Goal: Transaction & Acquisition: Purchase product/service

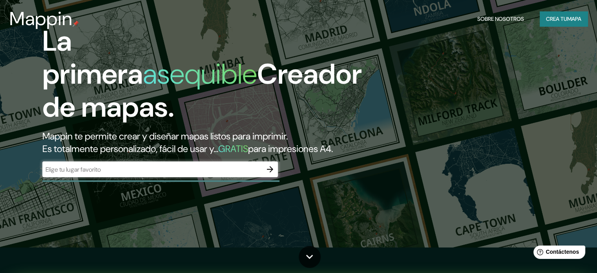
scroll to position [39, 0]
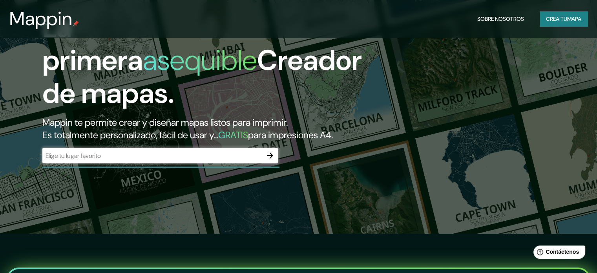
click at [266, 160] on icon "button" at bounding box center [269, 155] width 9 height 9
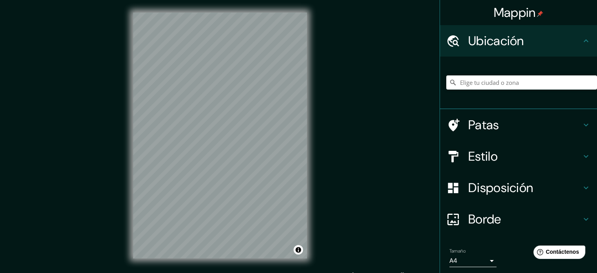
click at [483, 220] on font "Borde" at bounding box center [484, 219] width 33 height 16
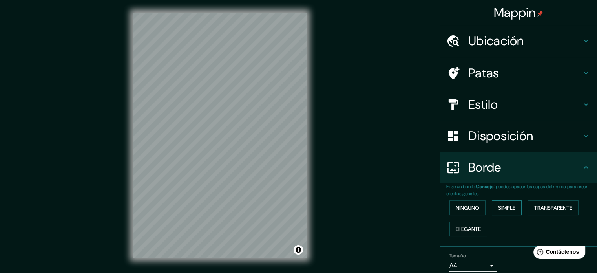
click at [505, 208] on font "Simple" at bounding box center [506, 207] width 17 height 7
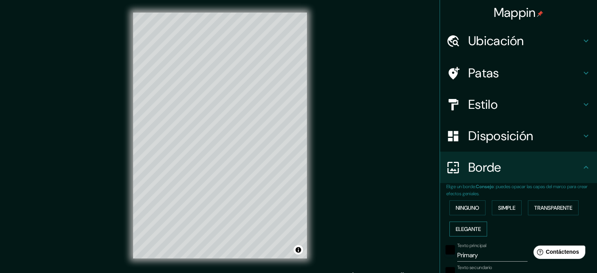
click at [472, 226] on font "Elegante" at bounding box center [467, 228] width 25 height 7
click at [465, 209] on font "Ninguno" at bounding box center [467, 207] width 24 height 7
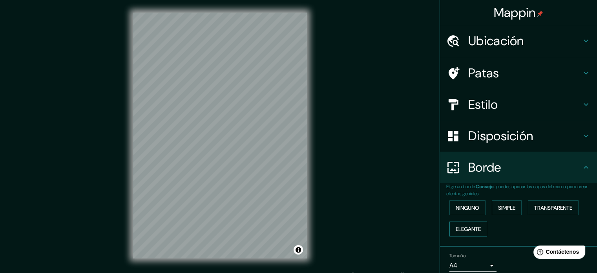
click at [462, 224] on font "Elegante" at bounding box center [467, 229] width 25 height 10
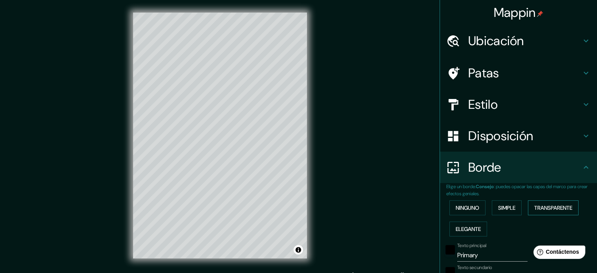
click at [539, 205] on font "Transparente" at bounding box center [553, 207] width 38 height 7
click at [461, 224] on font "Elegante" at bounding box center [467, 229] width 25 height 10
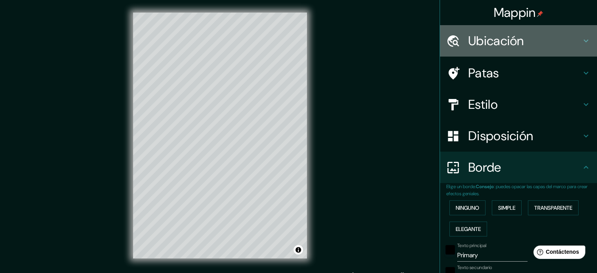
click at [581, 42] on icon at bounding box center [585, 40] width 9 height 9
type input "177"
type input "35"
type input "18"
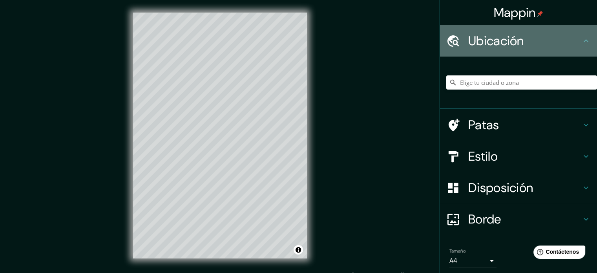
click at [581, 42] on icon at bounding box center [585, 40] width 9 height 9
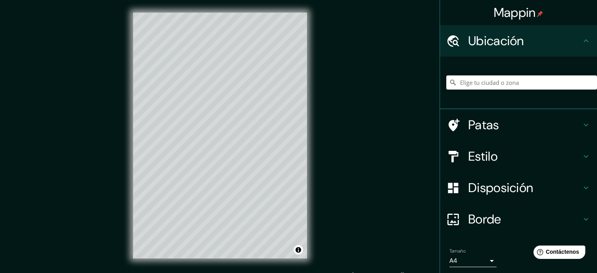
click at [581, 121] on icon at bounding box center [585, 124] width 9 height 9
type input "177"
type input "35"
type input "18"
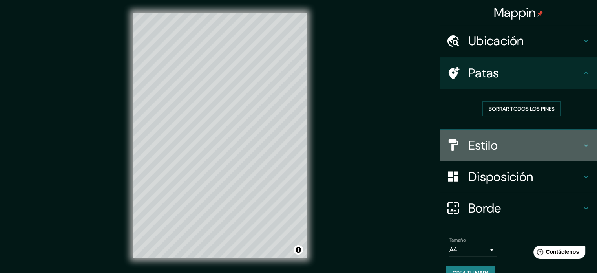
click at [581, 144] on icon at bounding box center [585, 144] width 9 height 9
type input "177"
type input "35"
type input "18"
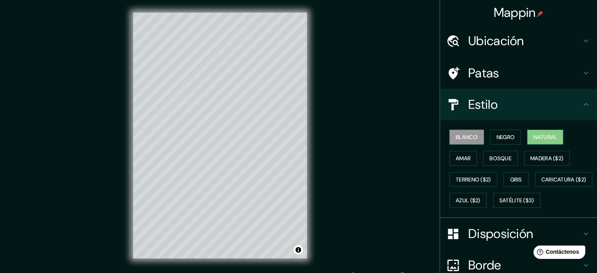
click at [527, 136] on button "Natural" at bounding box center [545, 136] width 36 height 15
click at [505, 157] on font "Bosque" at bounding box center [500, 158] width 22 height 7
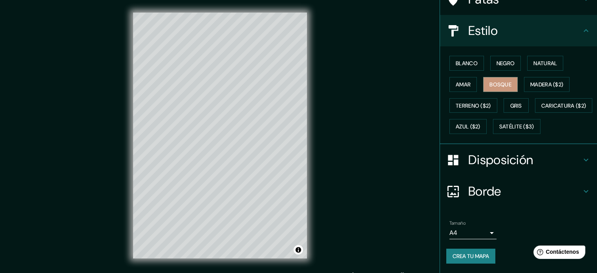
scroll to position [93, 0]
click at [572, 160] on h4 "Disposición" at bounding box center [524, 160] width 113 height 16
type input "177"
type input "35"
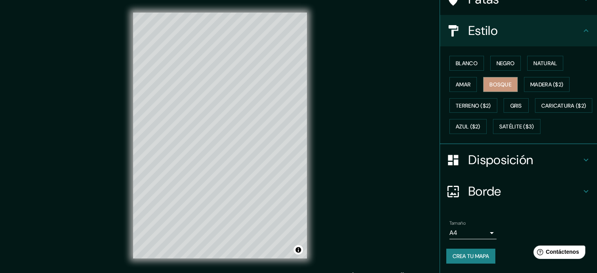
type input "18"
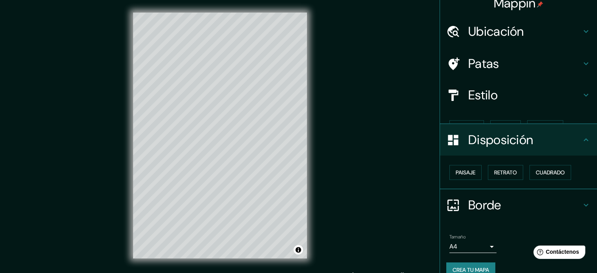
scroll to position [9, 0]
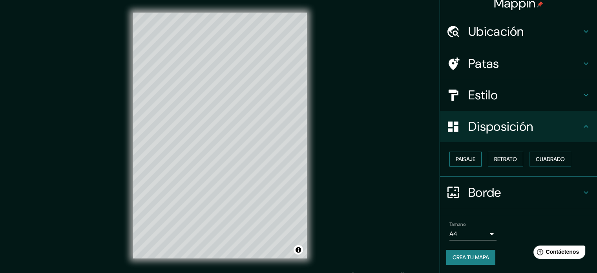
click at [466, 157] on font "Paisaje" at bounding box center [465, 158] width 20 height 7
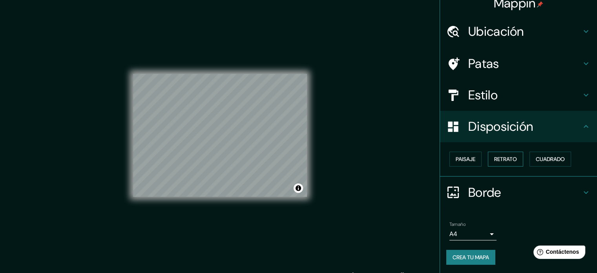
click at [498, 156] on font "Retrato" at bounding box center [505, 158] width 23 height 7
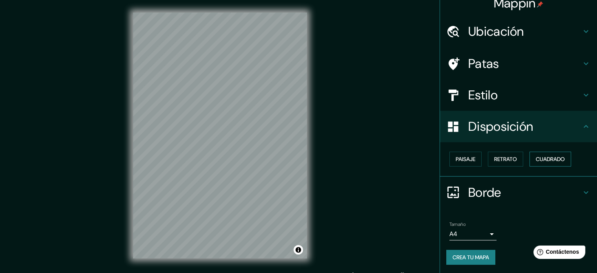
click at [537, 158] on font "Cuadrado" at bounding box center [550, 158] width 29 height 7
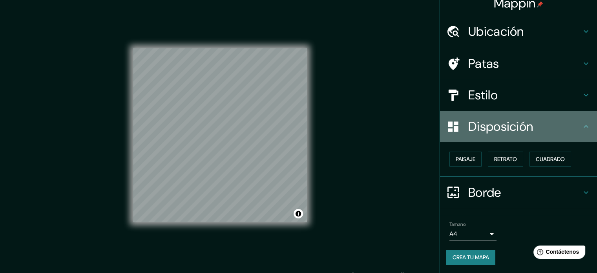
click at [481, 133] on font "Disposición" at bounding box center [500, 126] width 65 height 16
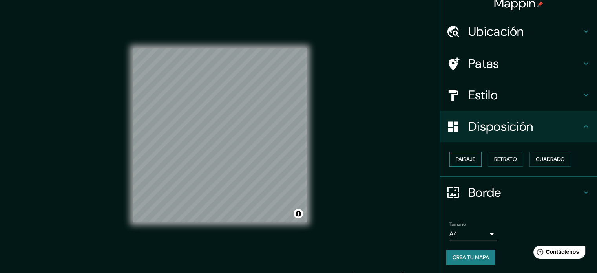
click at [466, 154] on font "Paisaje" at bounding box center [465, 159] width 20 height 10
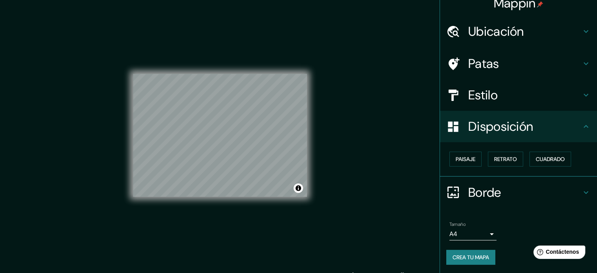
click at [513, 188] on h4 "Borde" at bounding box center [524, 192] width 113 height 16
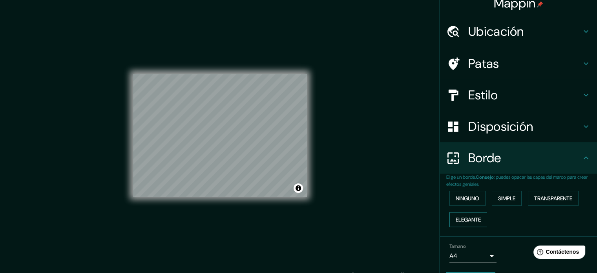
click at [456, 219] on font "Elegante" at bounding box center [467, 219] width 25 height 7
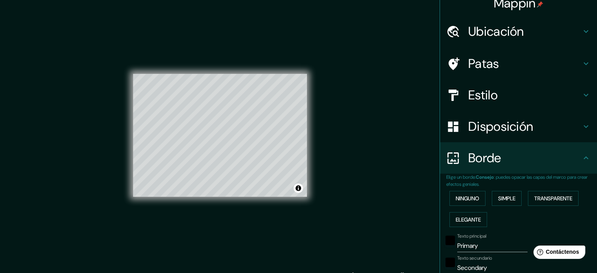
click at [480, 126] on font "Disposición" at bounding box center [500, 126] width 65 height 16
type input "177"
type input "35"
type input "18"
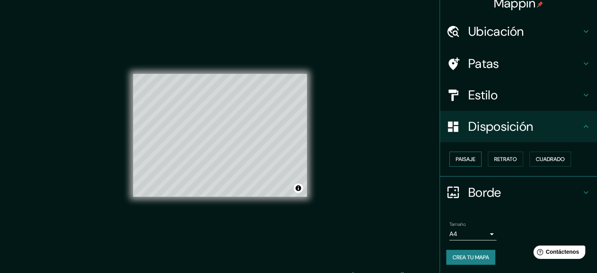
click at [469, 157] on font "Paisaje" at bounding box center [465, 158] width 20 height 7
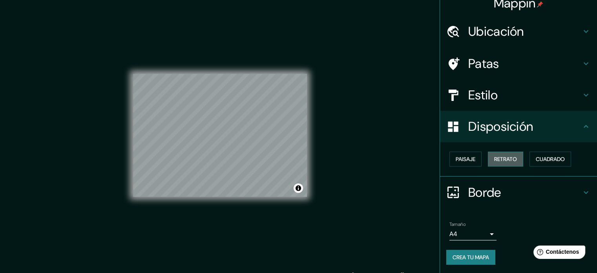
click at [515, 160] on button "Retrato" at bounding box center [505, 158] width 35 height 15
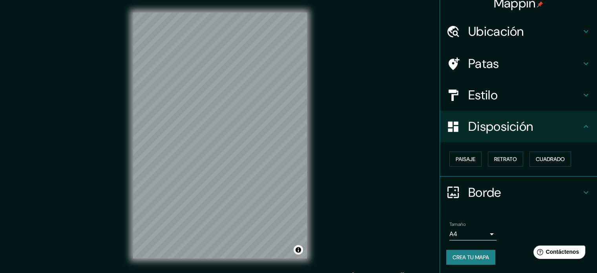
click at [518, 193] on h4 "Borde" at bounding box center [524, 192] width 113 height 16
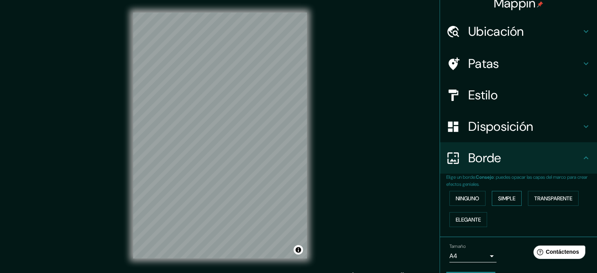
click at [514, 201] on button "Simple" at bounding box center [507, 198] width 30 height 15
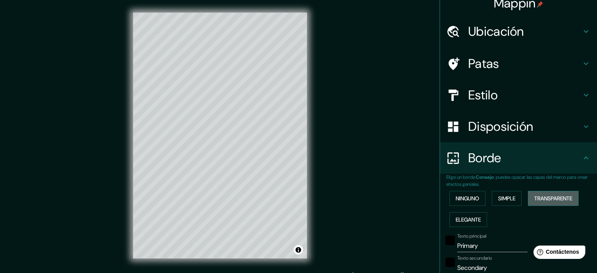
click at [543, 196] on font "Transparente" at bounding box center [553, 198] width 38 height 7
click at [472, 218] on font "Elegante" at bounding box center [467, 219] width 25 height 7
drag, startPoint x: 213, startPoint y: 215, endPoint x: 222, endPoint y: 207, distance: 11.7
click at [223, 203] on div at bounding box center [226, 200] width 6 height 6
drag, startPoint x: 223, startPoint y: 204, endPoint x: 224, endPoint y: 199, distance: 5.3
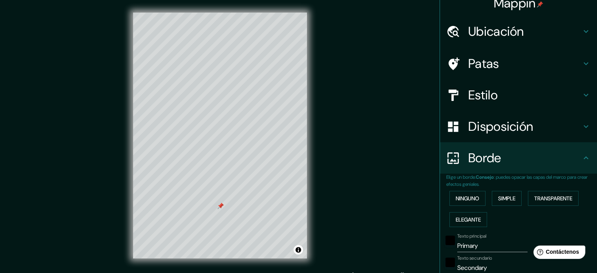
click at [224, 202] on div at bounding box center [220, 205] width 6 height 6
click at [224, 199] on div at bounding box center [222, 200] width 6 height 6
click at [225, 13] on div at bounding box center [220, 13] width 174 height 0
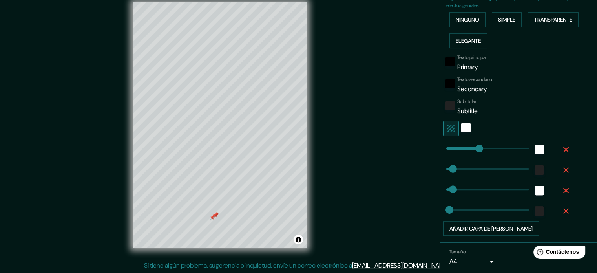
scroll to position [176, 0]
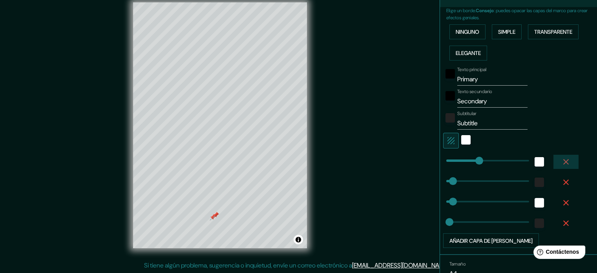
click at [561, 160] on icon "button" at bounding box center [565, 161] width 9 height 9
type input "35"
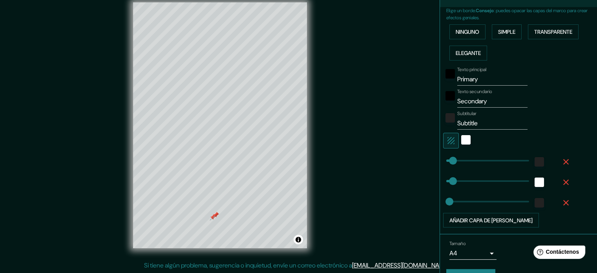
click at [563, 161] on icon "button" at bounding box center [565, 161] width 5 height 5
type input "35"
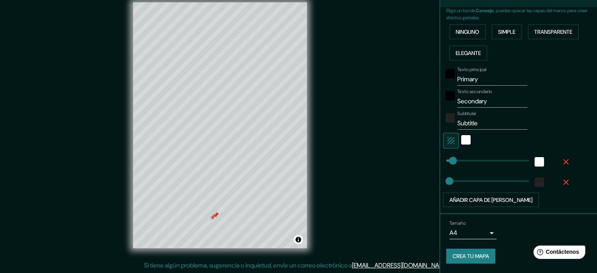
scroll to position [174, 0]
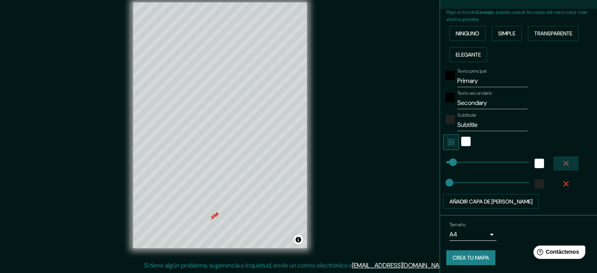
click at [563, 161] on icon "button" at bounding box center [565, 162] width 5 height 5
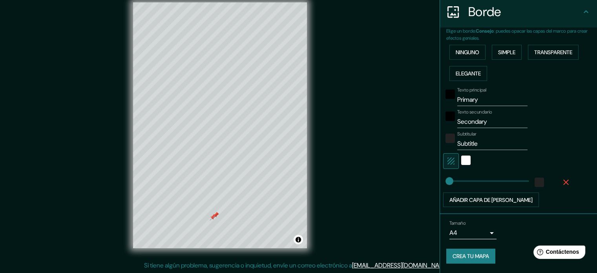
scroll to position [154, 0]
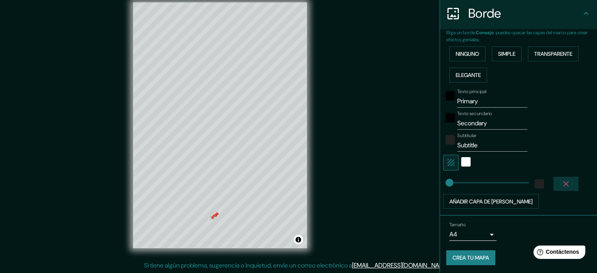
click at [561, 185] on icon "button" at bounding box center [565, 183] width 9 height 9
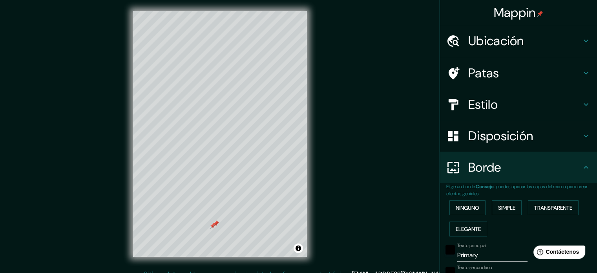
scroll to position [0, 0]
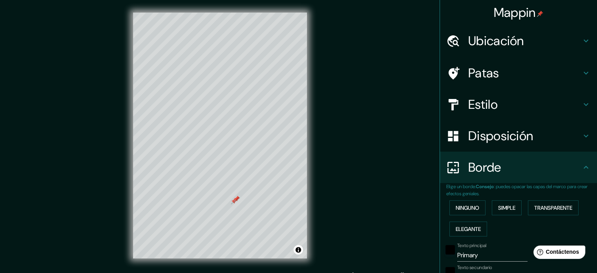
click at [513, 140] on font "Disposición" at bounding box center [500, 136] width 65 height 16
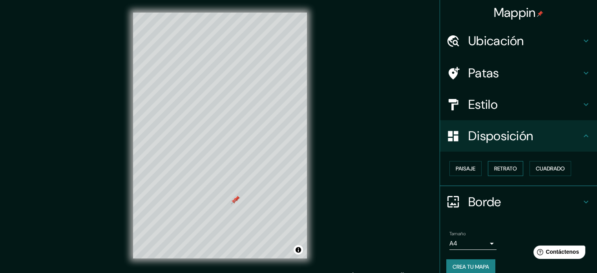
click at [499, 163] on button "Retrato" at bounding box center [505, 168] width 35 height 15
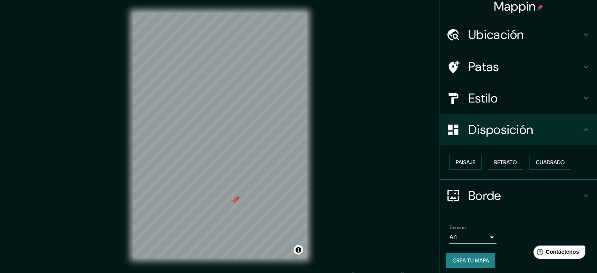
scroll to position [9, 0]
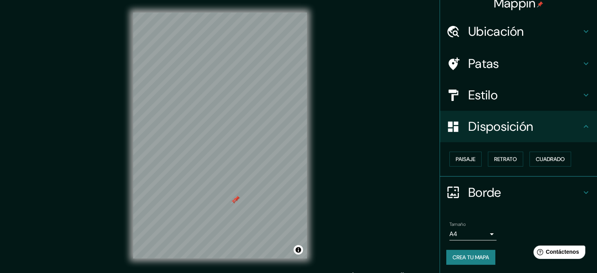
click at [506, 195] on h4 "Borde" at bounding box center [524, 192] width 113 height 16
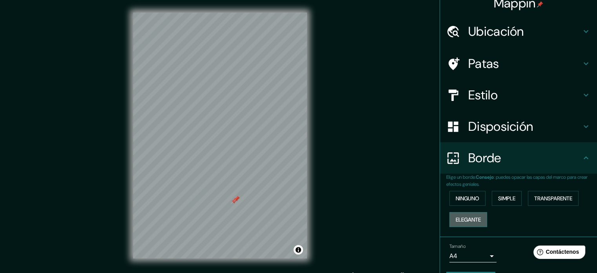
click at [468, 219] on font "Elegante" at bounding box center [467, 219] width 25 height 7
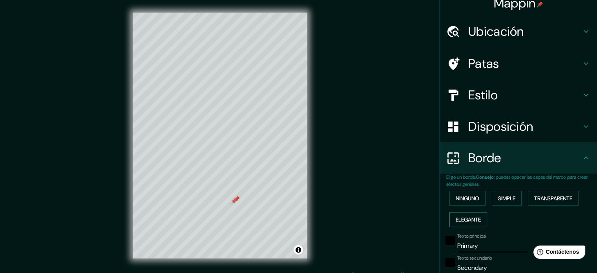
click at [468, 219] on font "Elegante" at bounding box center [467, 219] width 25 height 7
type input "177"
type input "35"
type input "18"
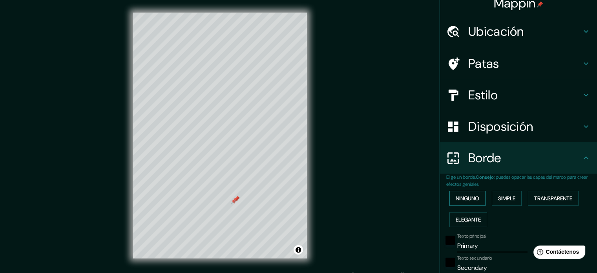
click at [470, 200] on font "Ninguno" at bounding box center [467, 198] width 24 height 7
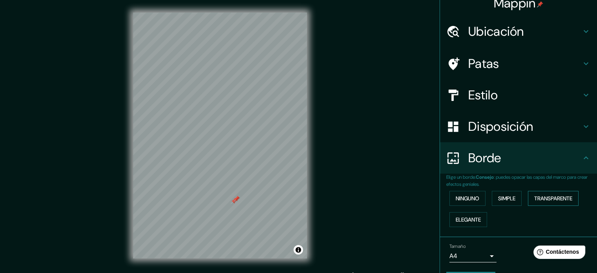
click at [560, 199] on font "Transparente" at bounding box center [553, 198] width 38 height 7
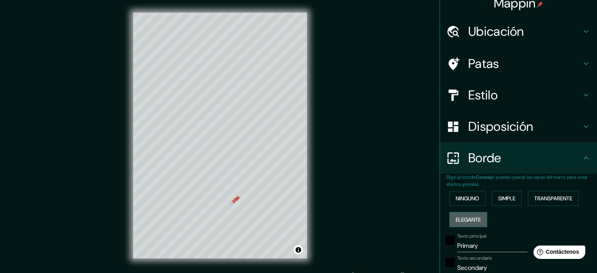
click at [466, 217] on font "Elegante" at bounding box center [467, 219] width 25 height 7
drag, startPoint x: 326, startPoint y: 173, endPoint x: 307, endPoint y: 152, distance: 28.1
click at [343, 152] on div "Mappin Ubicación Patas Estilo Disposición Borde Elige un borde. Consejo : puede…" at bounding box center [298, 141] width 597 height 283
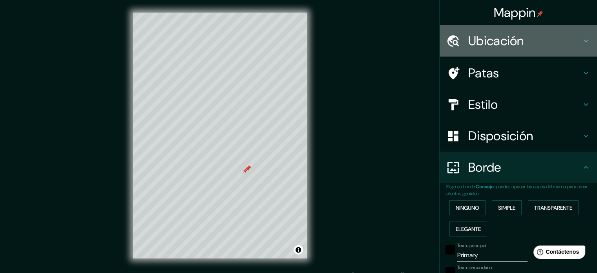
click at [581, 39] on icon at bounding box center [585, 40] width 9 height 9
type input "177"
type input "35"
type input "18"
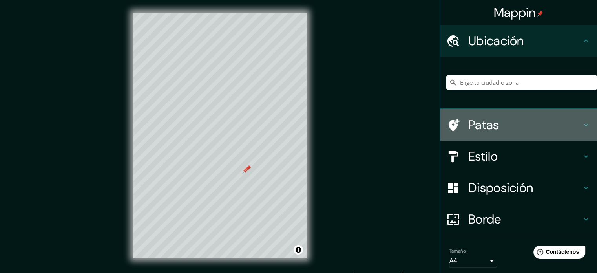
click at [575, 129] on div "Patas" at bounding box center [518, 124] width 157 height 31
type input "177"
type input "35"
type input "18"
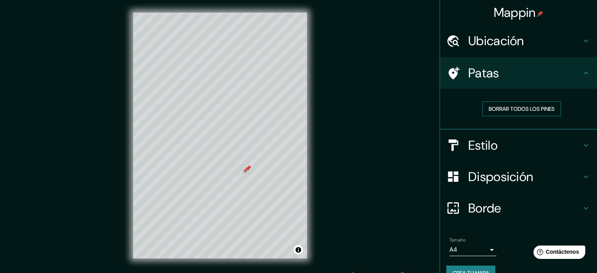
click at [535, 111] on font "Borrar todos los pines" at bounding box center [521, 108] width 66 height 7
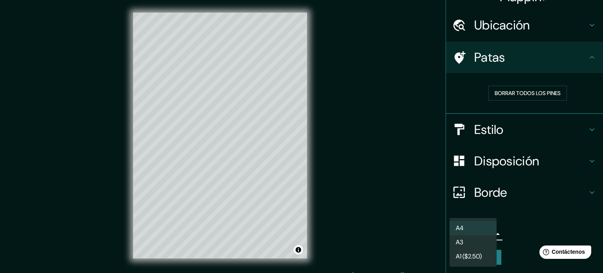
click at [483, 232] on body "Mappin Ubicación Patas Borrar todos los pines Estilo Disposición Borde Elige un…" at bounding box center [301, 136] width 603 height 273
click at [468, 241] on li "A3" at bounding box center [472, 242] width 47 height 15
type input "a4"
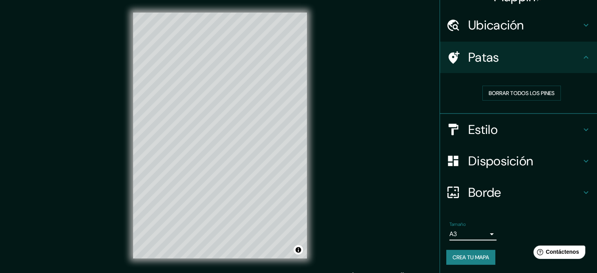
click at [502, 222] on div "Tamaño A3 a4" at bounding box center [518, 230] width 144 height 25
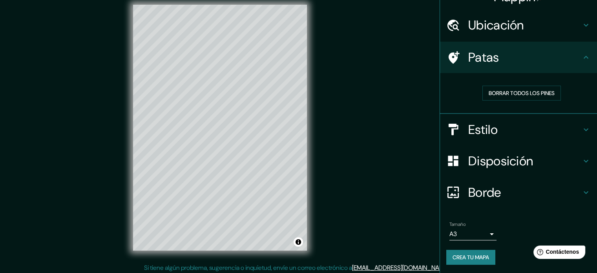
scroll to position [10, 0]
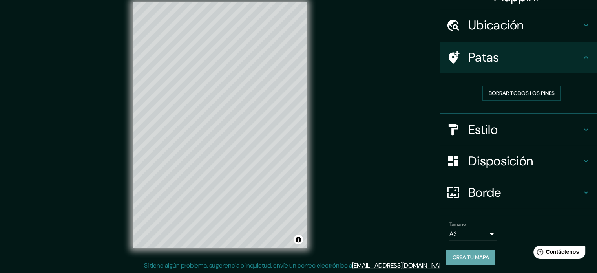
click at [478, 255] on font "Crea tu mapa" at bounding box center [470, 256] width 36 height 7
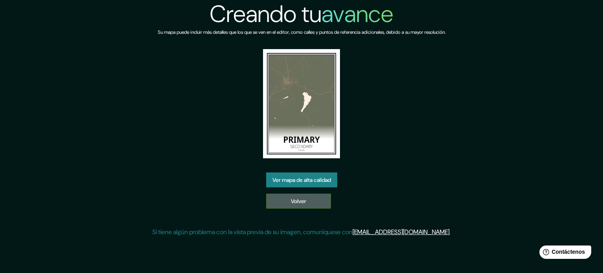
click at [326, 201] on link "Volver" at bounding box center [298, 200] width 65 height 15
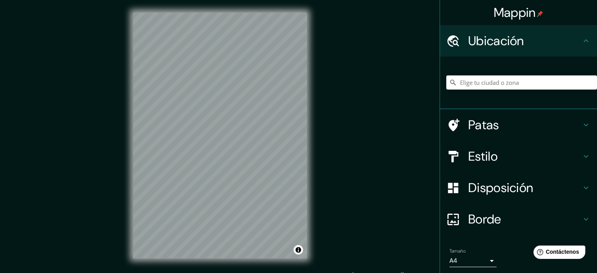
click at [322, 112] on div "Mappin Ubicación Patas Estilo Disposición Borde Elige un borde. Consejo : puede…" at bounding box center [298, 141] width 597 height 283
click at [312, 115] on div "© Mapbox © OpenStreetMap Improve this map" at bounding box center [219, 135] width 199 height 271
click at [349, 132] on div "Mappin Ubicación Patas Estilo Disposición Borde Elige un borde. Consejo : puede…" at bounding box center [298, 141] width 597 height 283
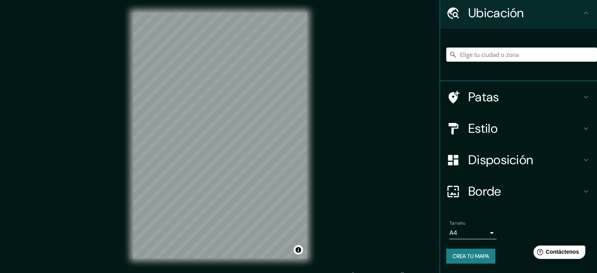
scroll to position [27, 0]
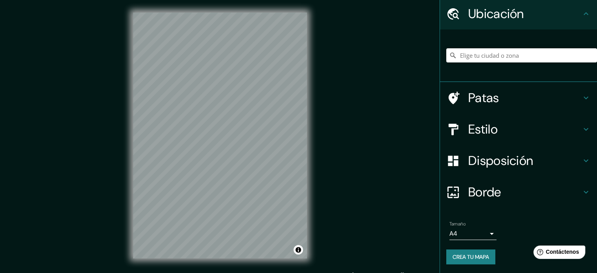
click at [520, 163] on font "Disposición" at bounding box center [500, 160] width 65 height 16
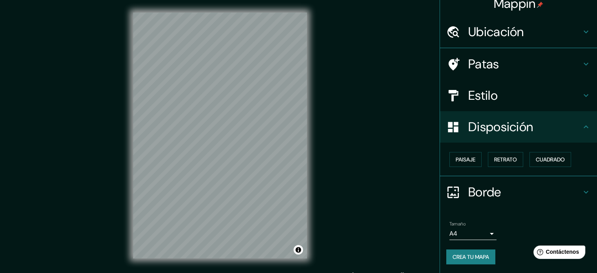
scroll to position [9, 0]
click at [502, 157] on font "Retrato" at bounding box center [505, 158] width 23 height 7
click at [491, 189] on font "Borde" at bounding box center [484, 192] width 33 height 16
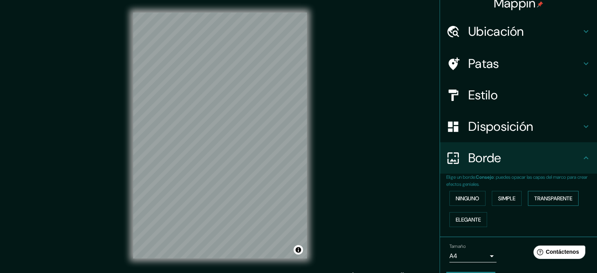
click at [543, 200] on font "Transparente" at bounding box center [553, 198] width 38 height 7
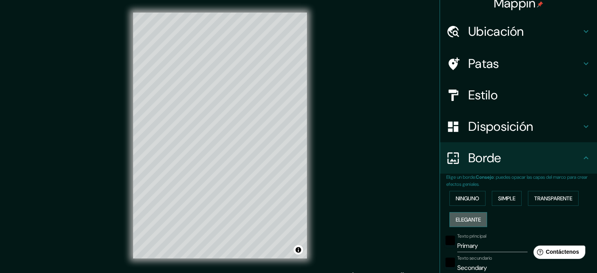
click at [471, 216] on font "Elegante" at bounding box center [467, 219] width 25 height 7
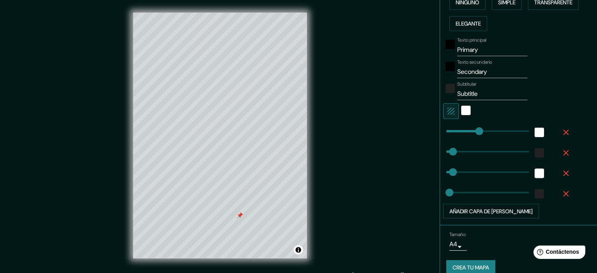
scroll to position [206, 0]
click at [479, 92] on input "Subtitle" at bounding box center [492, 93] width 70 height 13
drag, startPoint x: 479, startPoint y: 92, endPoint x: 452, endPoint y: 90, distance: 27.6
click at [457, 90] on input "Subtitle" at bounding box center [492, 93] width 70 height 13
type input "z"
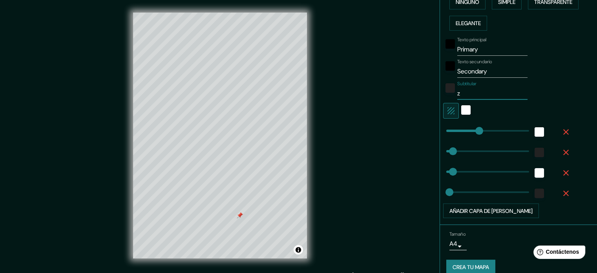
type input "177"
type input "35"
type input "18"
type input "zzx"
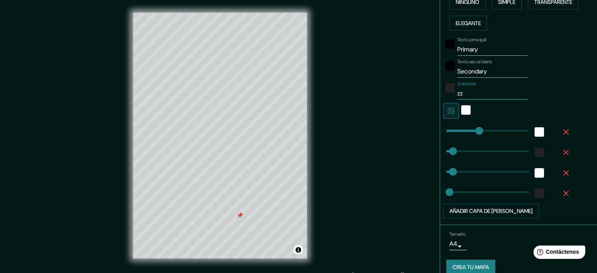
type input "177"
type input "35"
type input "18"
type input "zzxz"
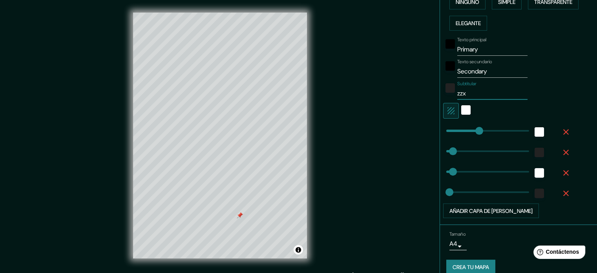
type input "177"
type input "35"
type input "18"
type input "zzxzz"
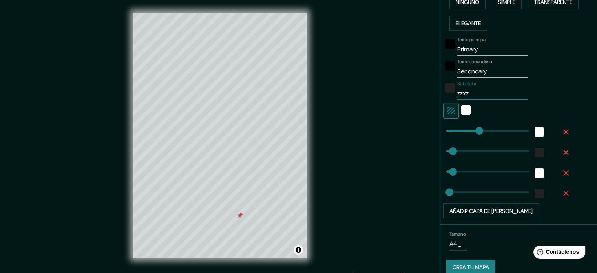
type input "177"
type input "35"
type input "18"
type input "zzxzz"
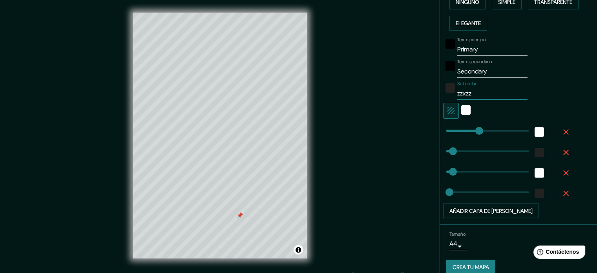
click at [476, 70] on input "Secondary" at bounding box center [492, 71] width 70 height 13
type input "z"
type input "177"
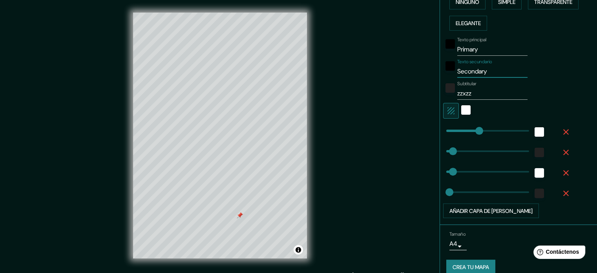
type input "35"
type input "18"
type input "zz"
type input "177"
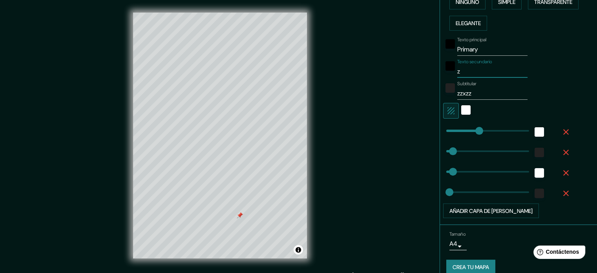
type input "35"
type input "18"
type input "zzz"
type input "177"
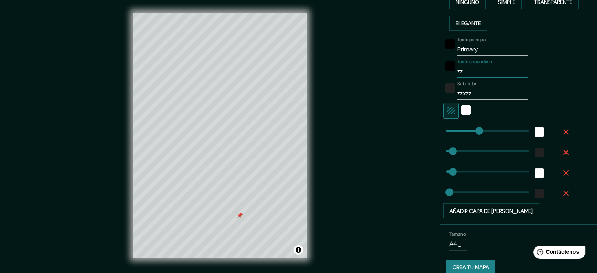
type input "35"
type input "18"
type input "zzz"
click at [465, 47] on input "Primary" at bounding box center [492, 49] width 70 height 13
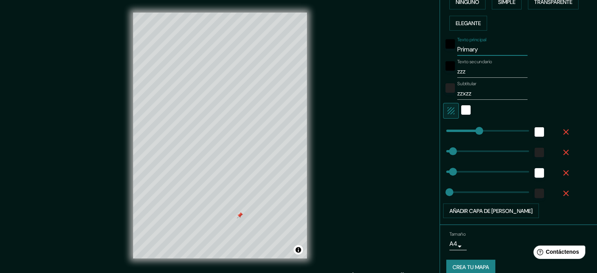
click at [465, 47] on input "Primary" at bounding box center [492, 49] width 70 height 13
type input "z"
type input "177"
type input "35"
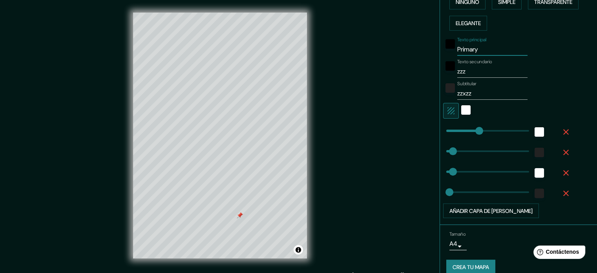
type input "18"
type input "zz"
type input "177"
type input "35"
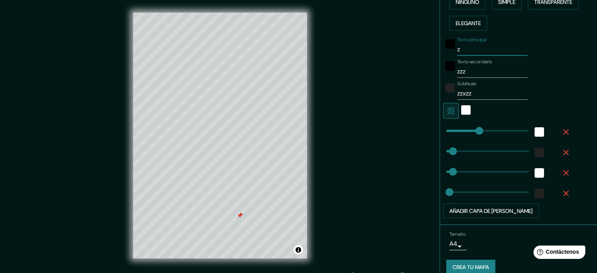
type input "18"
type input "zzz"
type input "177"
type input "35"
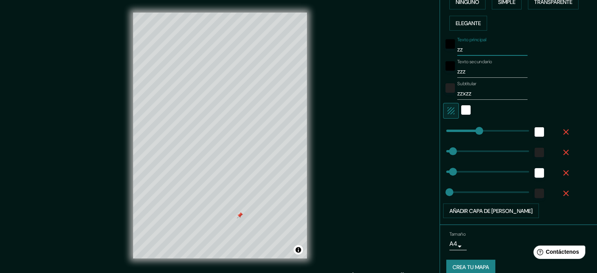
type input "18"
type input "zzzz"
type input "177"
type input "35"
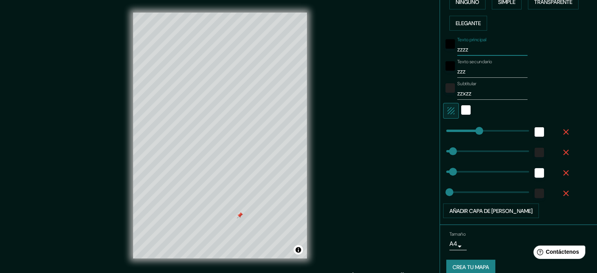
type input "18"
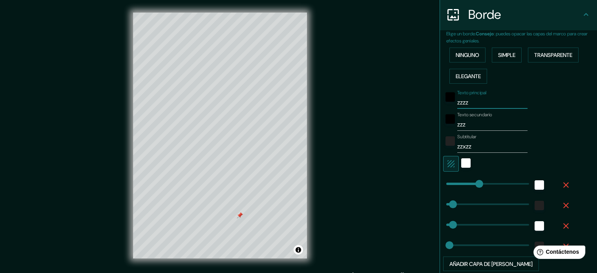
scroll to position [166, 0]
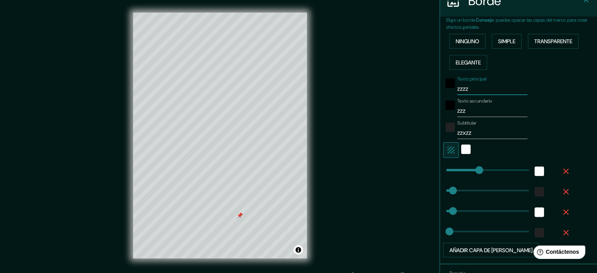
type input "177"
type input "zzzz"
type input "89"
drag, startPoint x: 468, startPoint y: 167, endPoint x: 457, endPoint y: 166, distance: 11.8
type input "35"
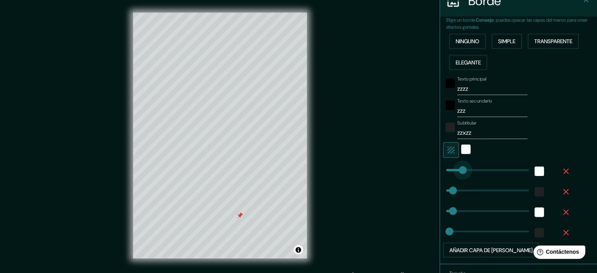
type input "35"
type input "18"
type input "142"
drag, startPoint x: 457, startPoint y: 167, endPoint x: 466, endPoint y: 169, distance: 9.3
type input "35"
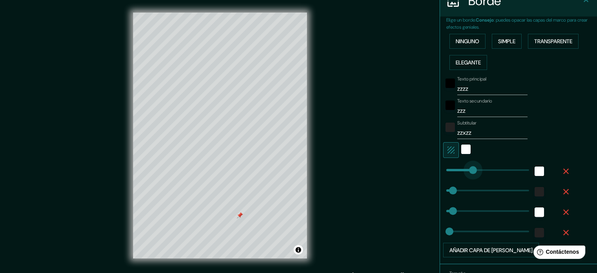
type input "35"
type input "18"
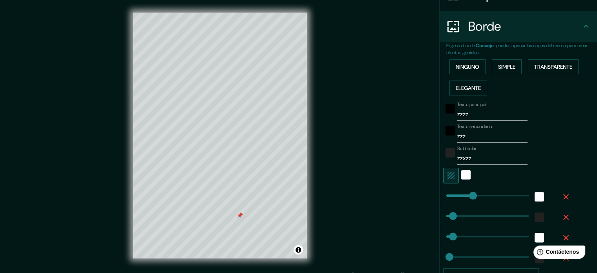
scroll to position [127, 0]
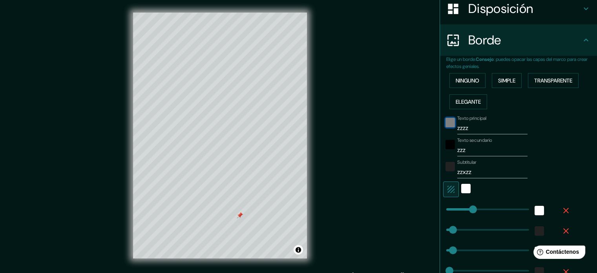
click at [447, 124] on div "negro" at bounding box center [449, 122] width 9 height 9
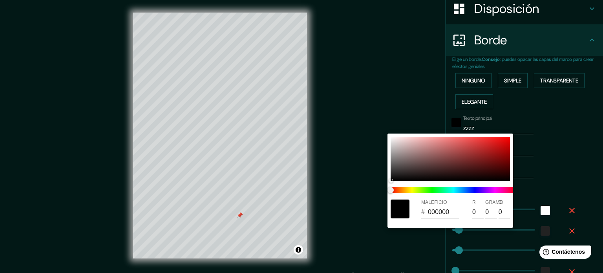
click at [528, 116] on div at bounding box center [301, 136] width 603 height 273
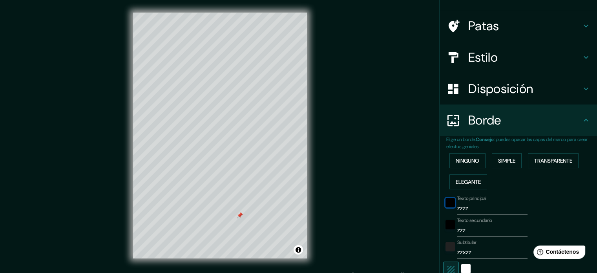
scroll to position [49, 0]
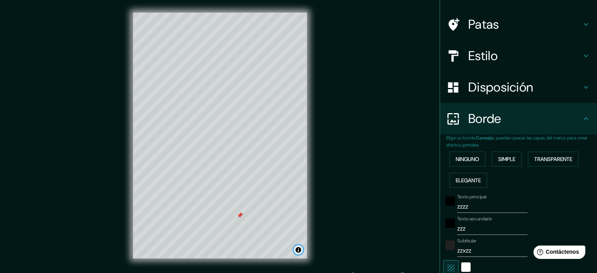
click at [298, 251] on button "Activar o desactivar atribución" at bounding box center [297, 249] width 9 height 9
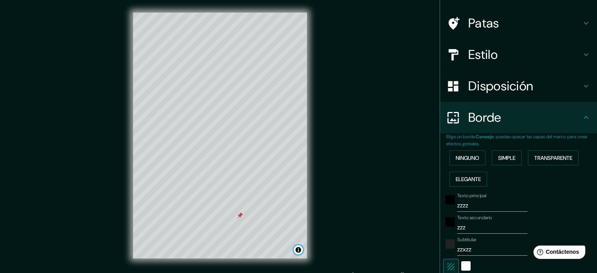
scroll to position [0, 0]
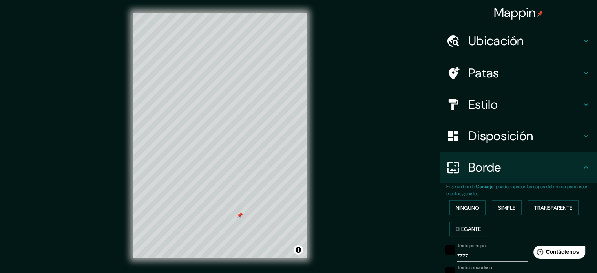
click at [581, 70] on icon at bounding box center [585, 72] width 9 height 9
type input "35"
type input "18"
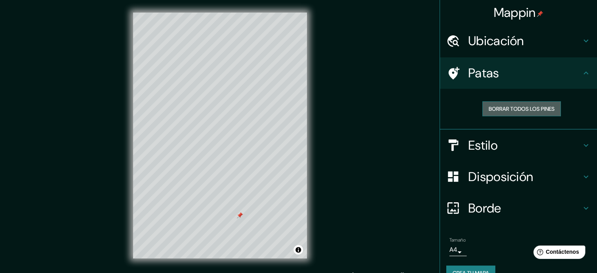
click at [537, 104] on font "Borrar todos los pines" at bounding box center [521, 109] width 66 height 10
click at [521, 142] on h4 "Estilo" at bounding box center [524, 145] width 113 height 16
type input "35"
type input "18"
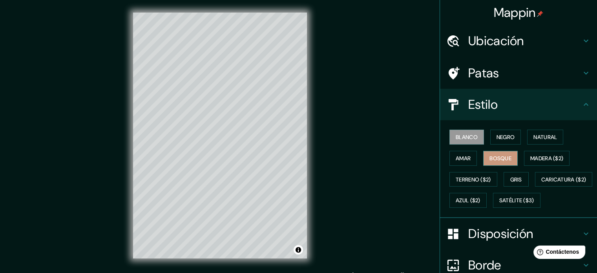
click at [501, 160] on font "Bosque" at bounding box center [500, 158] width 22 height 7
click at [530, 153] on font "Madera ($2)" at bounding box center [546, 158] width 33 height 10
click at [458, 136] on font "Blanco" at bounding box center [466, 136] width 22 height 7
click at [503, 136] on font "Negro" at bounding box center [505, 136] width 18 height 7
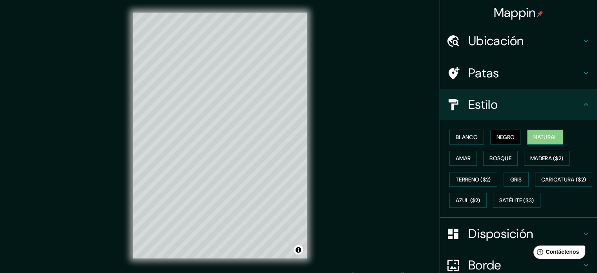
click at [533, 136] on font "Natural" at bounding box center [545, 136] width 24 height 7
click at [457, 156] on font "Amar" at bounding box center [462, 158] width 15 height 7
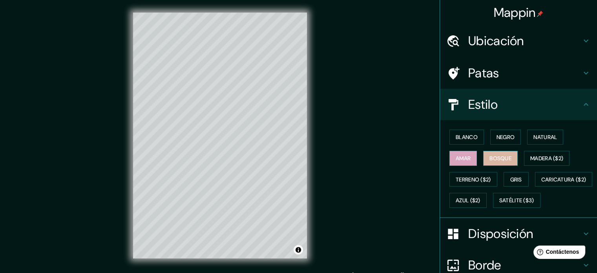
click at [501, 157] on font "Bosque" at bounding box center [500, 158] width 22 height 7
click at [503, 175] on button "Gris" at bounding box center [515, 179] width 25 height 15
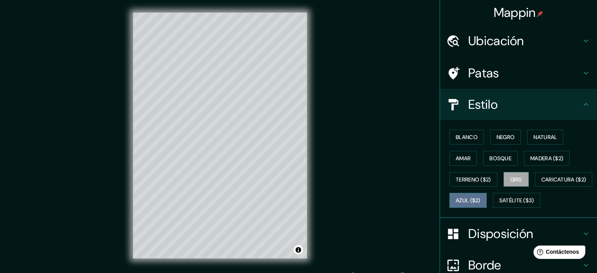
click at [486, 198] on button "Azul ($2)" at bounding box center [467, 200] width 37 height 15
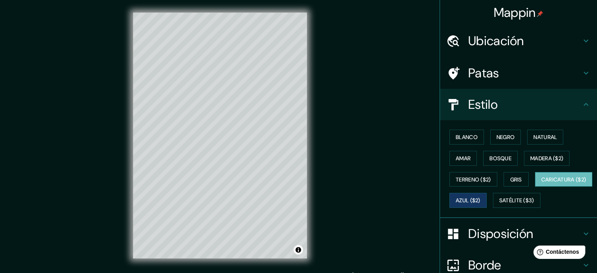
click at [541, 183] on font "Caricatura ($2)" at bounding box center [563, 179] width 45 height 7
click at [472, 178] on font "Terreno ($2)" at bounding box center [472, 179] width 35 height 7
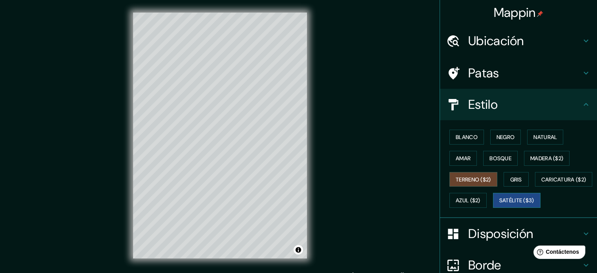
click at [499, 204] on font "Satélite ($3)" at bounding box center [516, 200] width 35 height 7
click at [466, 183] on font "Terreno ($2)" at bounding box center [472, 179] width 35 height 10
click at [461, 163] on button "Amar" at bounding box center [462, 158] width 27 height 15
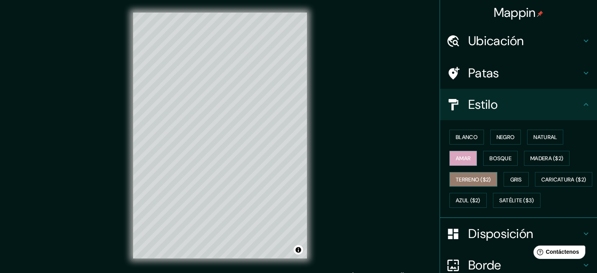
click at [463, 178] on font "Terreno ($2)" at bounding box center [472, 179] width 35 height 7
